Goal: Navigation & Orientation: Find specific page/section

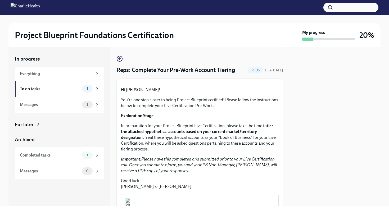
scroll to position [118, 0]
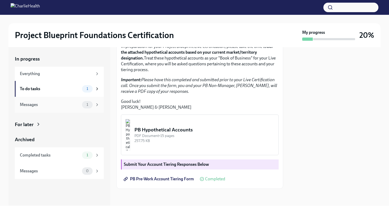
click at [51, 107] on div "Messages" at bounding box center [50, 105] width 60 height 6
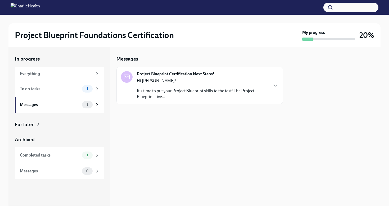
click at [162, 96] on p "It's time to put your Project Blueprint skills to the test! The Project Bluepri…" at bounding box center [202, 94] width 131 height 12
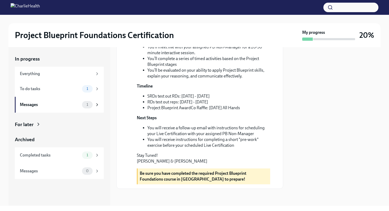
scroll to position [146, 0]
click at [79, 89] on div "To do tasks" at bounding box center [50, 89] width 60 height 6
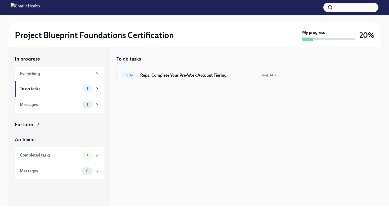
click at [187, 78] on h6 "Reps: Complete Your Pre-Work Account Tiering" at bounding box center [198, 76] width 116 height 6
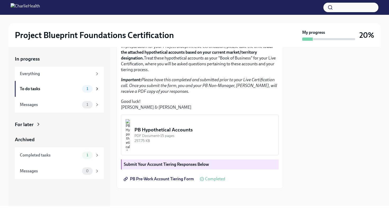
scroll to position [118, 0]
click at [48, 156] on div "Completed tasks" at bounding box center [50, 156] width 60 height 6
